Goal: Check status: Check status

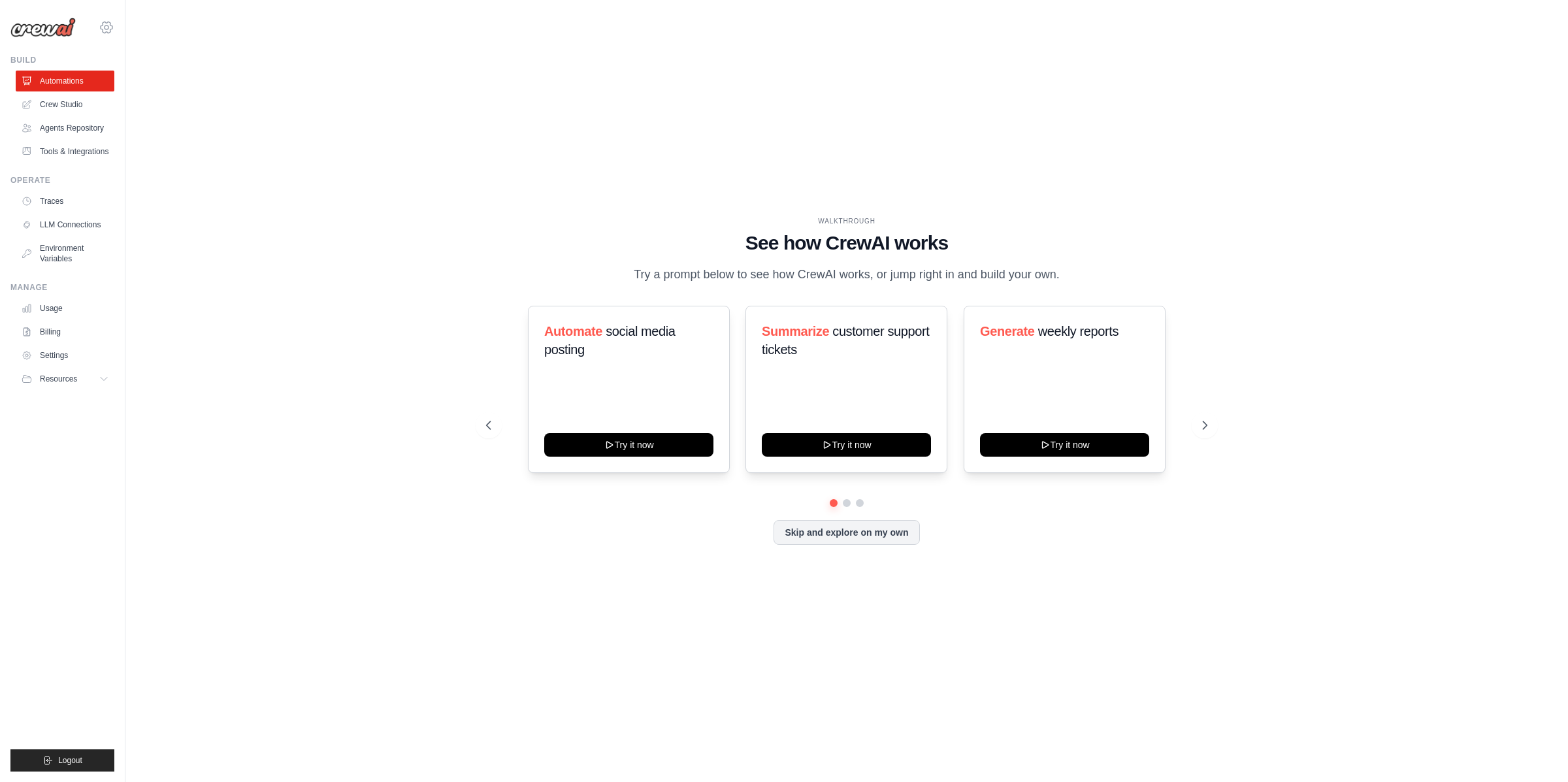
click at [106, 29] on icon at bounding box center [106, 27] width 16 height 16
click at [131, 85] on span "Your organization" at bounding box center [163, 81] width 103 height 13
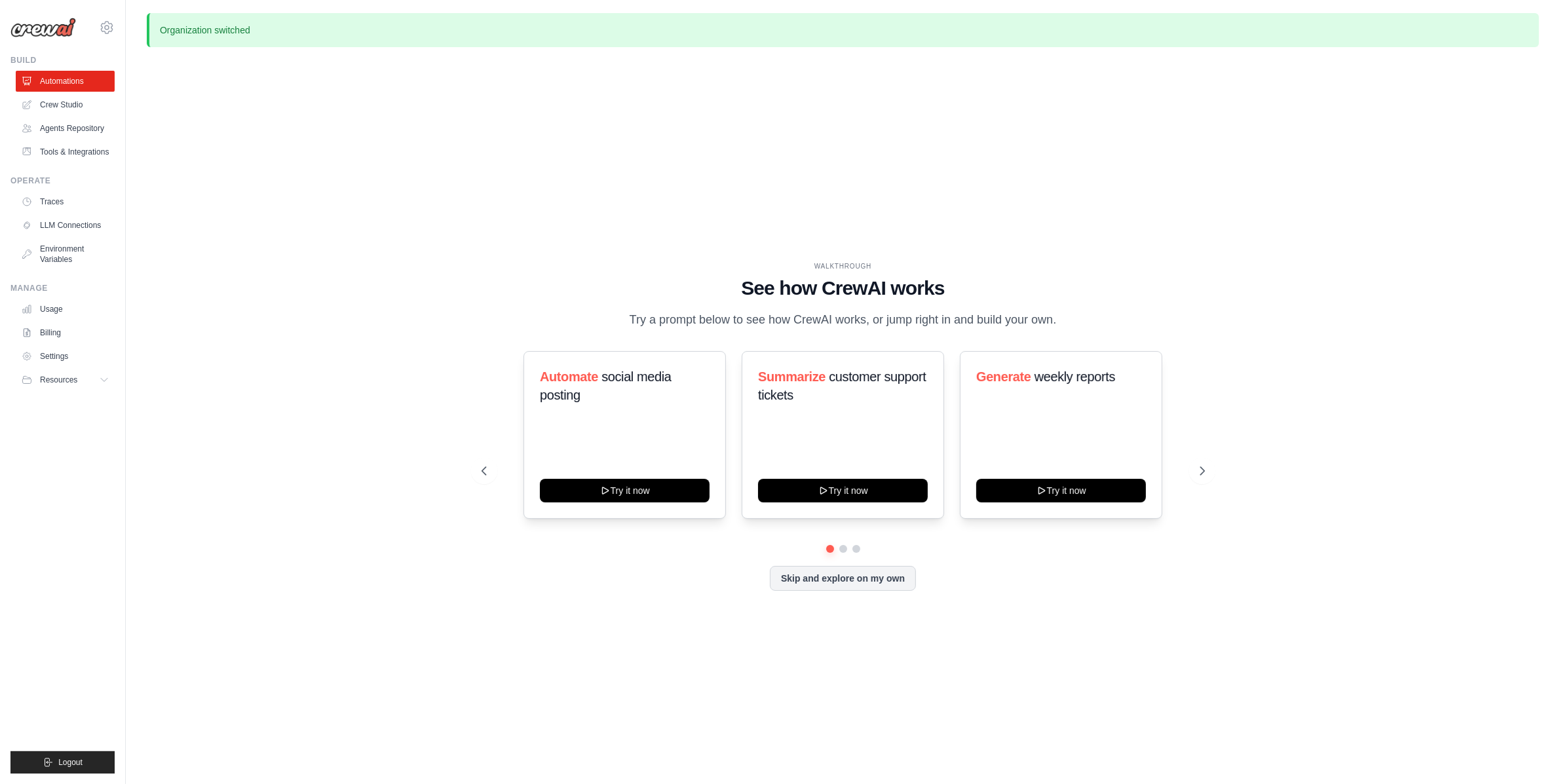
drag, startPoint x: 125, startPoint y: 36, endPoint x: 115, endPoint y: 31, distance: 11.2
click at [123, 36] on div "dhruv.sawhney@docusign.com Your organization Docusign DS-DTS-GDA-Prod" at bounding box center [63, 392] width 126 height 784
click at [107, 21] on icon at bounding box center [107, 28] width 16 height 16
click at [154, 121] on link "DS-DTS-GDA-Prod" at bounding box center [163, 133] width 124 height 26
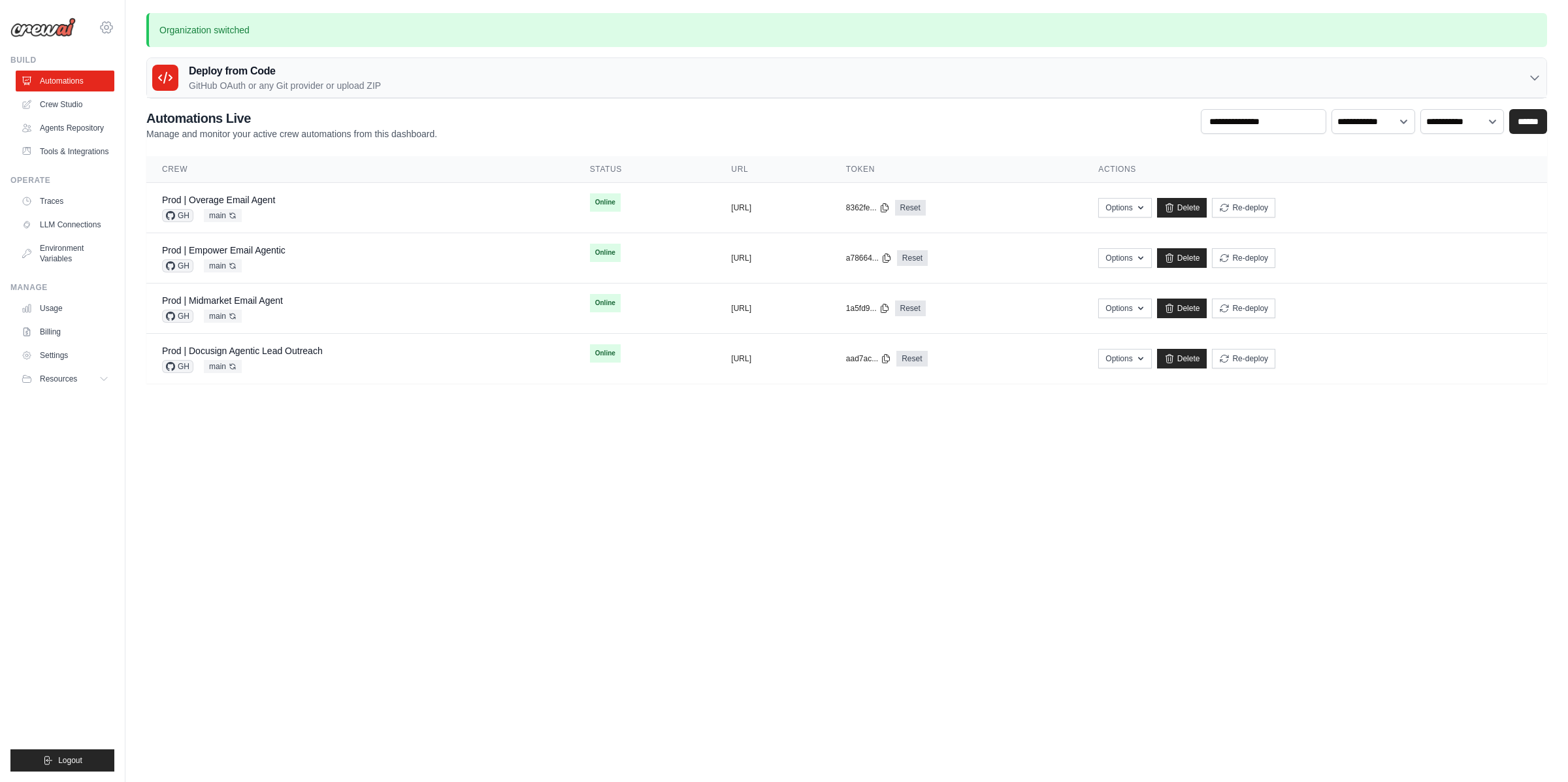
click at [107, 25] on icon at bounding box center [106, 27] width 16 height 16
click at [135, 109] on span "Docusign" at bounding box center [163, 107] width 103 height 13
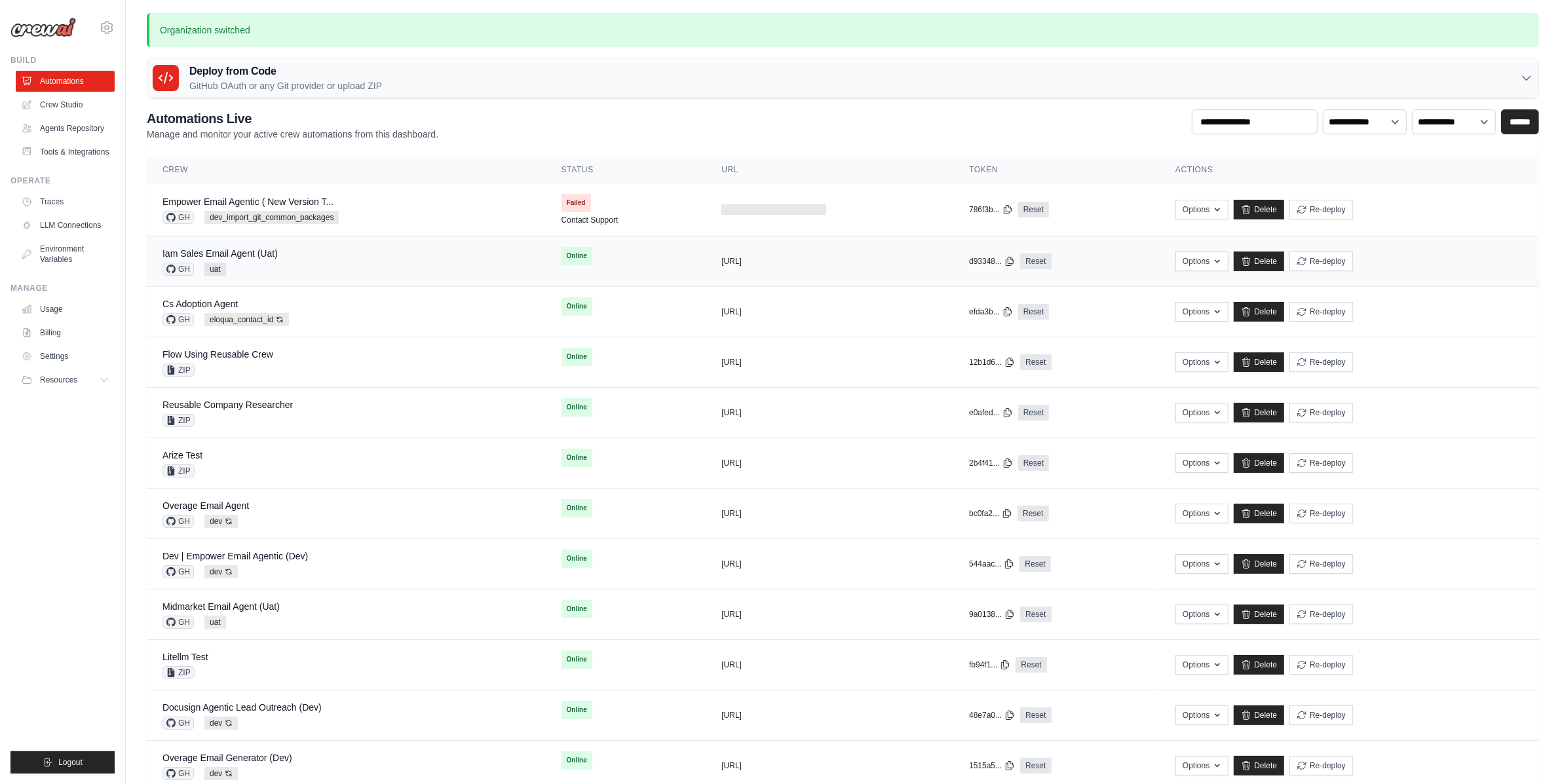
click at [328, 258] on div "Iam Sales Email Agent (Uat) GH uat" at bounding box center [346, 261] width 368 height 28
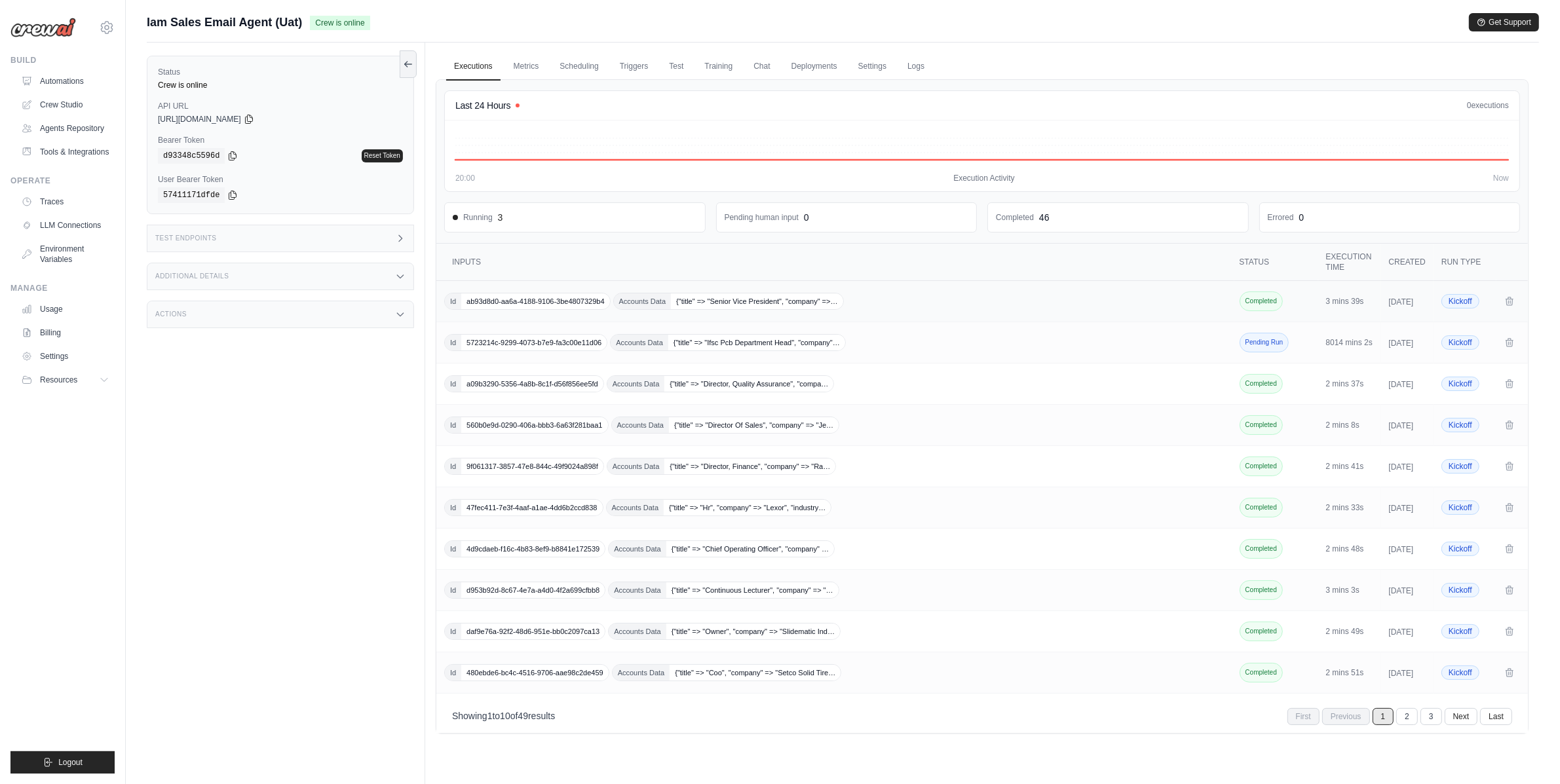
click at [1055, 310] on div "Id ab93d8d0-aa6a-4188-9106-3be4807329b4 Accounts Data {"title" => "Senior Vice …" at bounding box center [835, 301] width 782 height 17
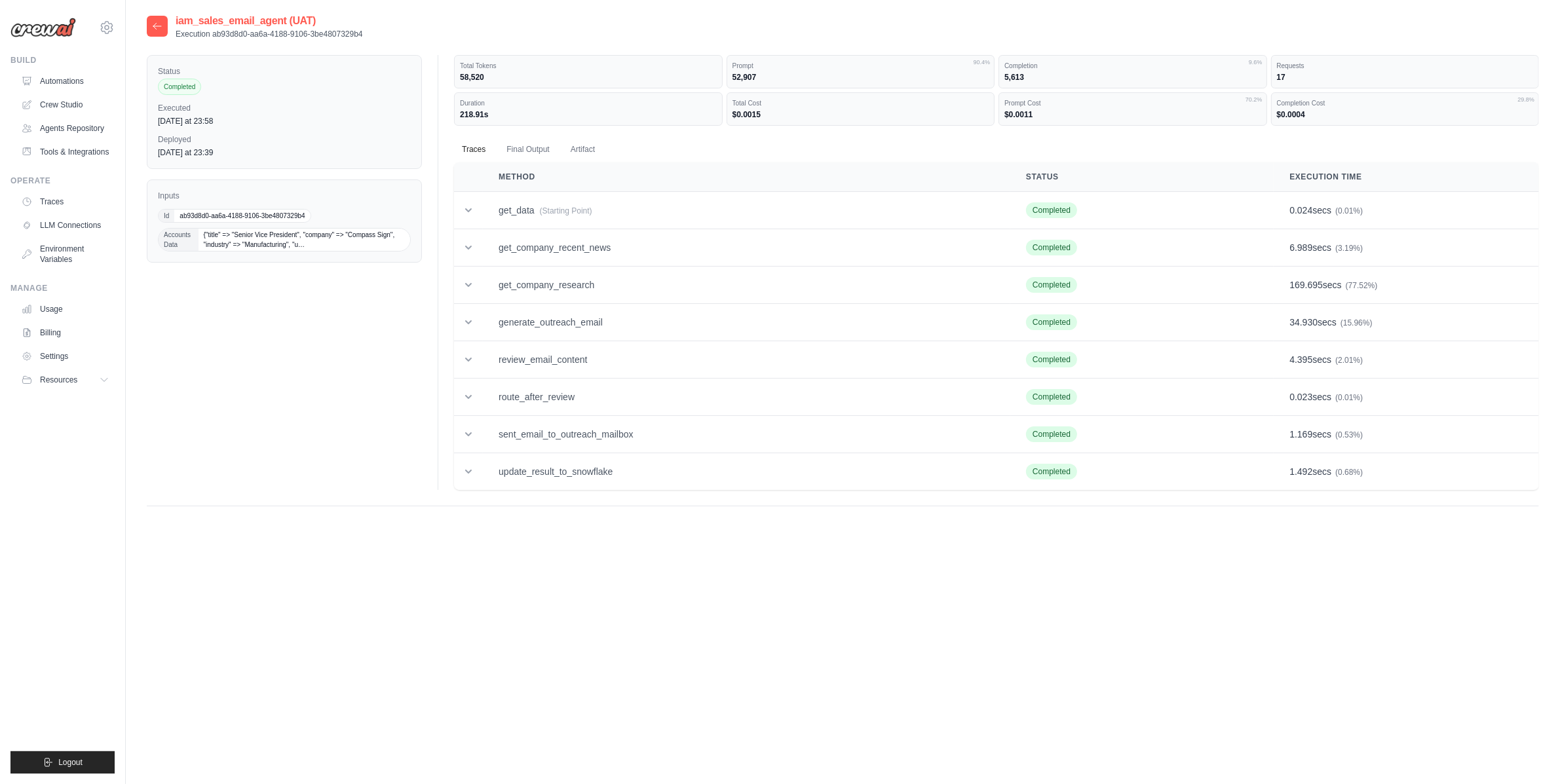
click at [195, 216] on span "ab93d8d0-aa6a-4188-9106-3be4807329b4" at bounding box center [242, 216] width 136 height 12
click at [194, 216] on span "ab93d8d0-aa6a-4188-9106-3be4807329b4" at bounding box center [242, 216] width 136 height 12
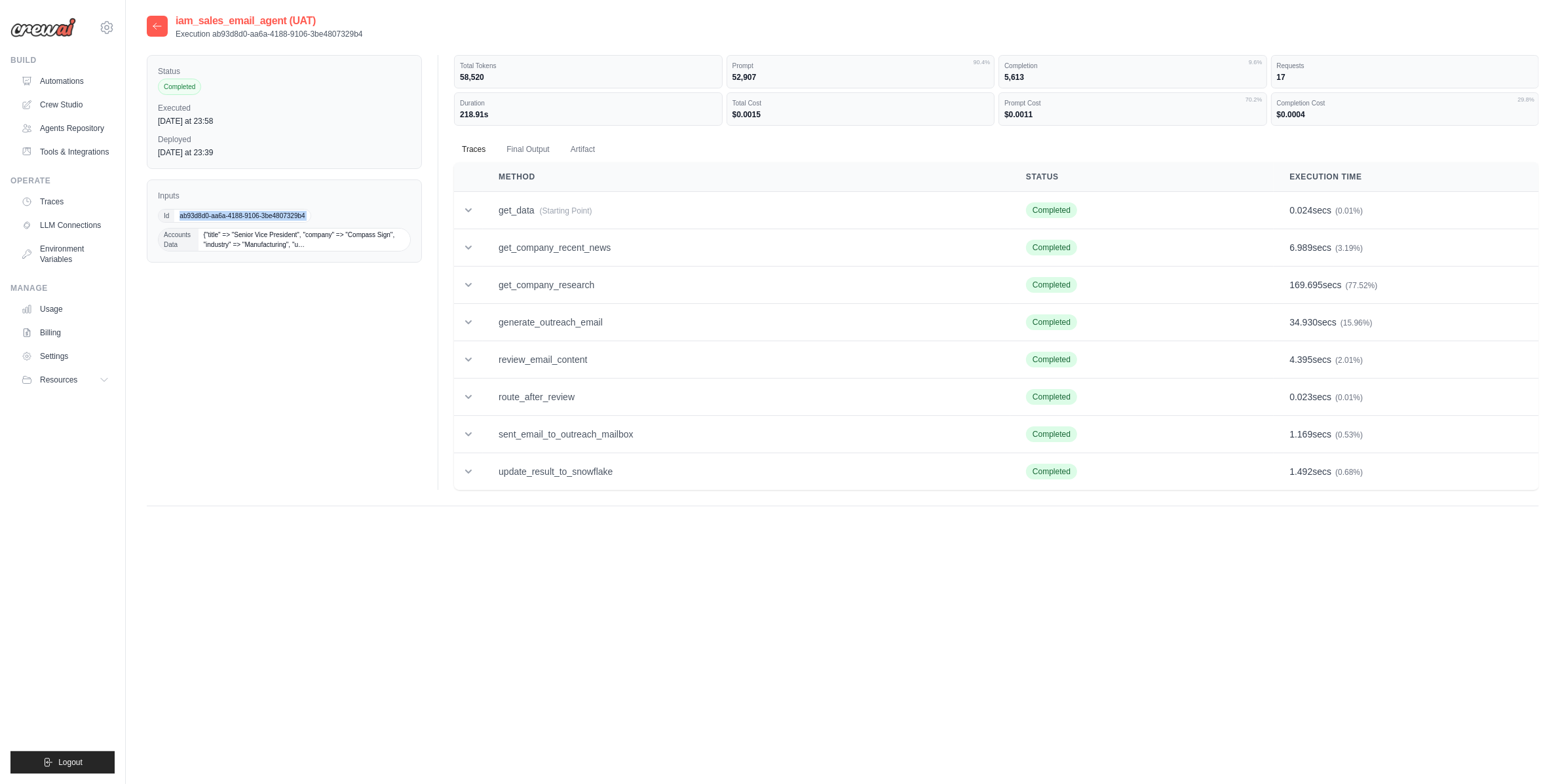
copy div "ab93d8d0-aa6a-4188-9106-3be4807329b4"
